Goal: Task Accomplishment & Management: Use online tool/utility

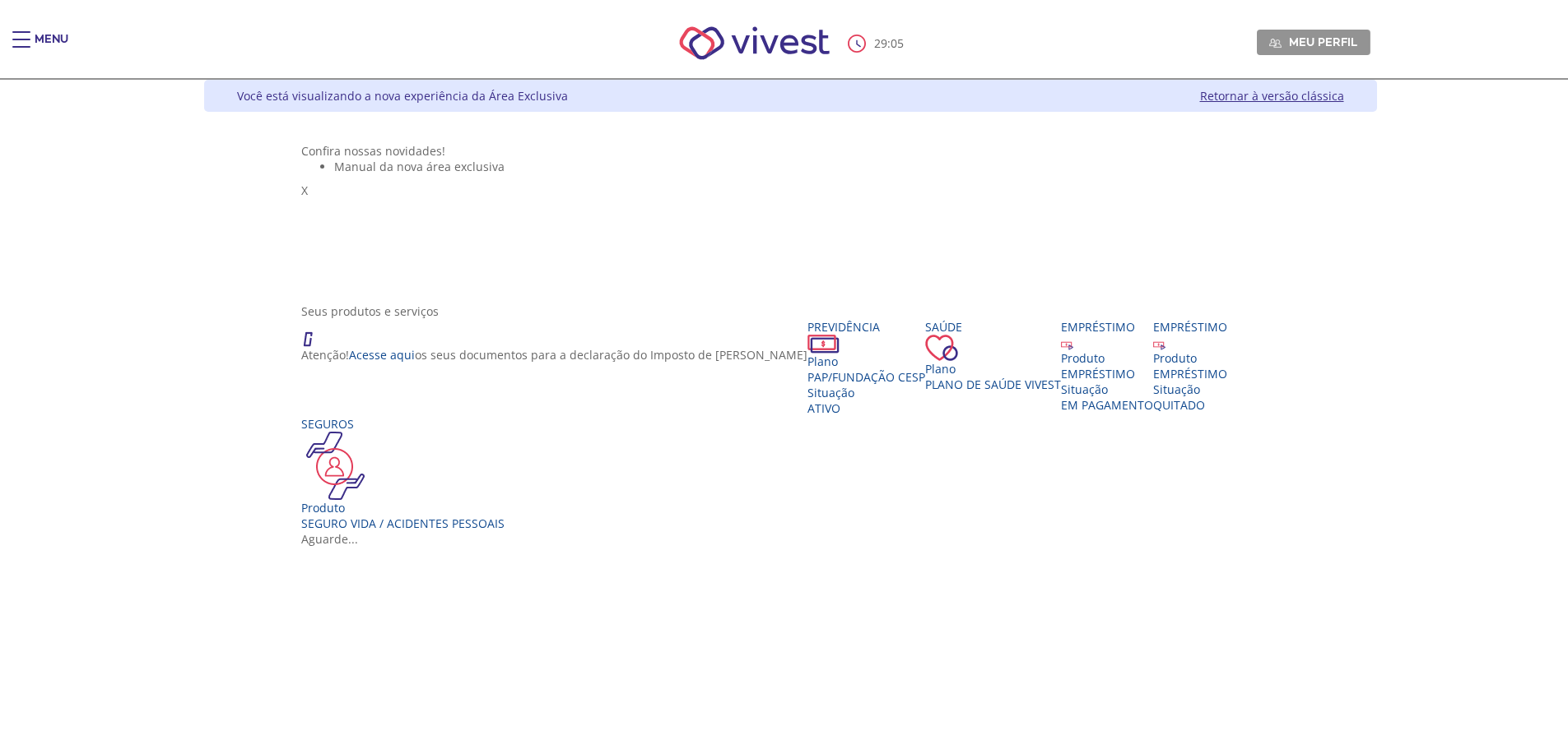
click at [1253, 174] on ul "Manual da nova área exclusiva" at bounding box center [791, 166] width 978 height 16
click at [925, 393] on div "Saúde Plano Plano de Saúde VIVEST" at bounding box center [993, 355] width 136 height 73
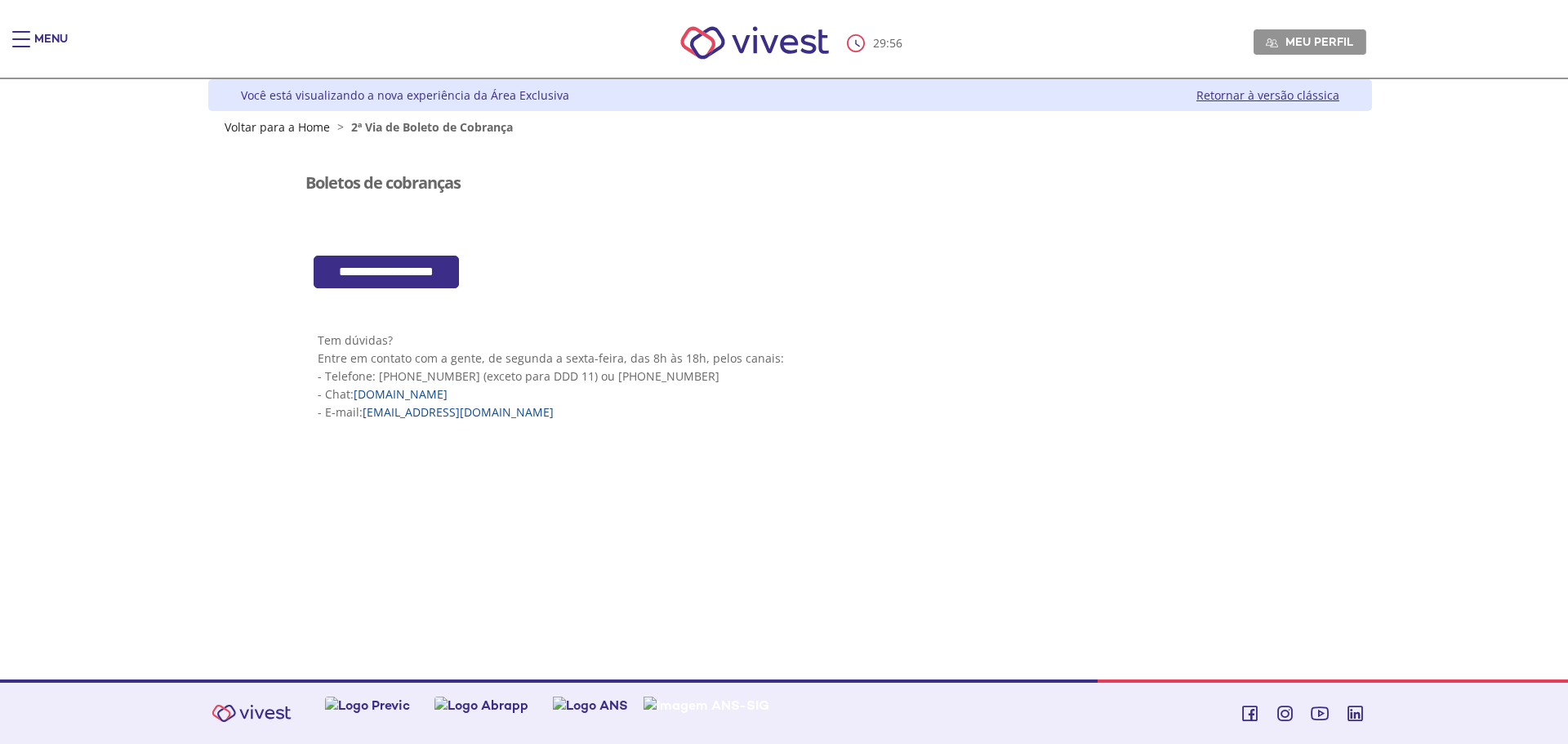
click at [430, 279] on input "**********" at bounding box center [386, 272] width 145 height 33
